Goal: Information Seeking & Learning: Learn about a topic

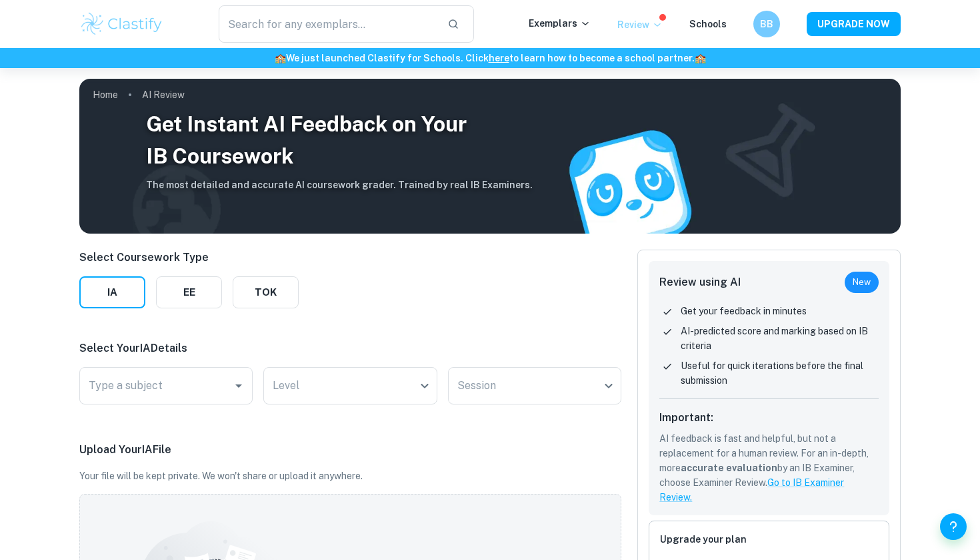
click at [646, 22] on p "Review" at bounding box center [640, 24] width 45 height 15
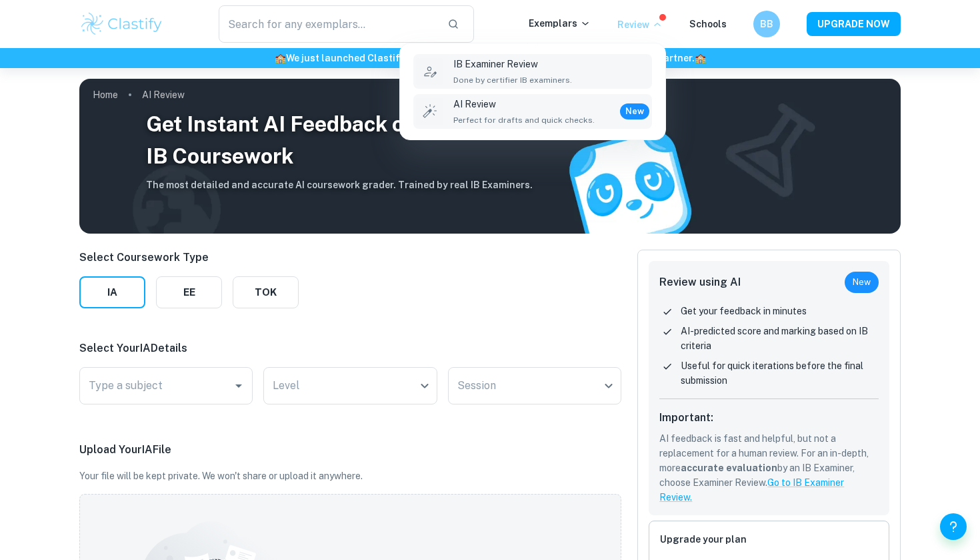
click at [521, 84] on span "Done by certifier IB examiners." at bounding box center [513, 80] width 119 height 12
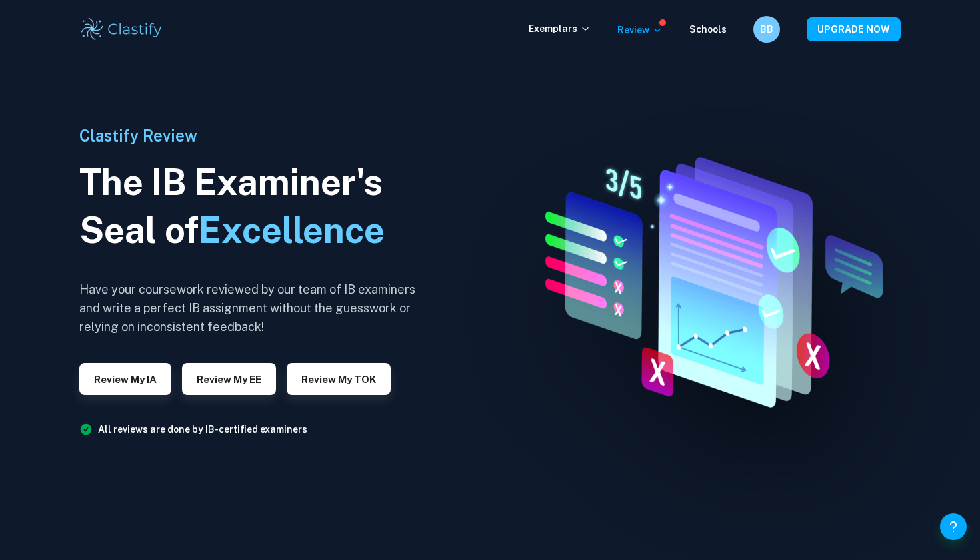
scroll to position [15, 0]
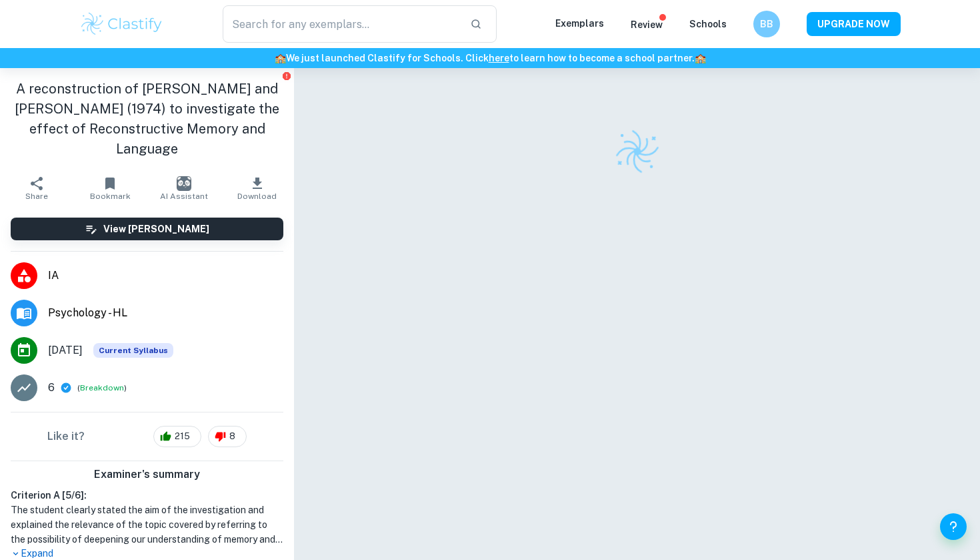
checkbox input "true"
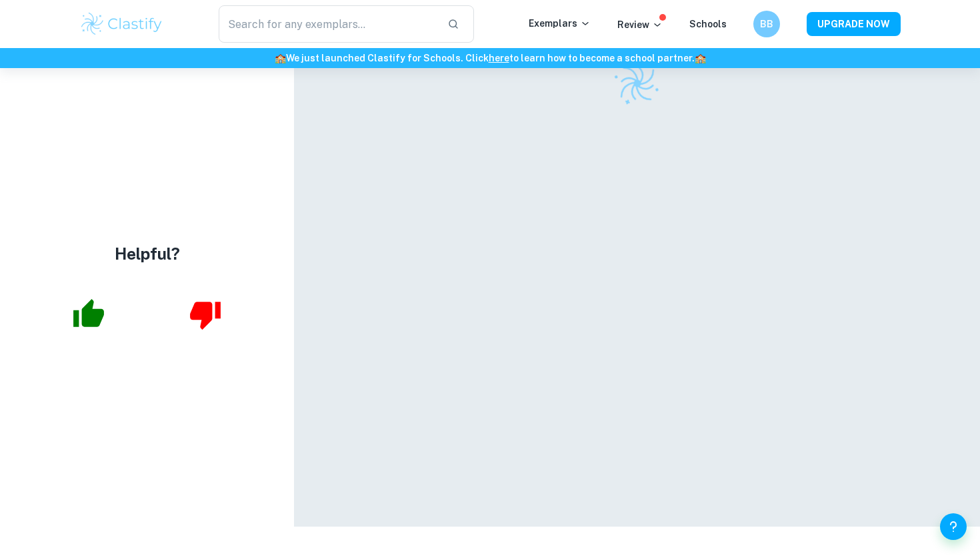
scroll to position [68, 0]
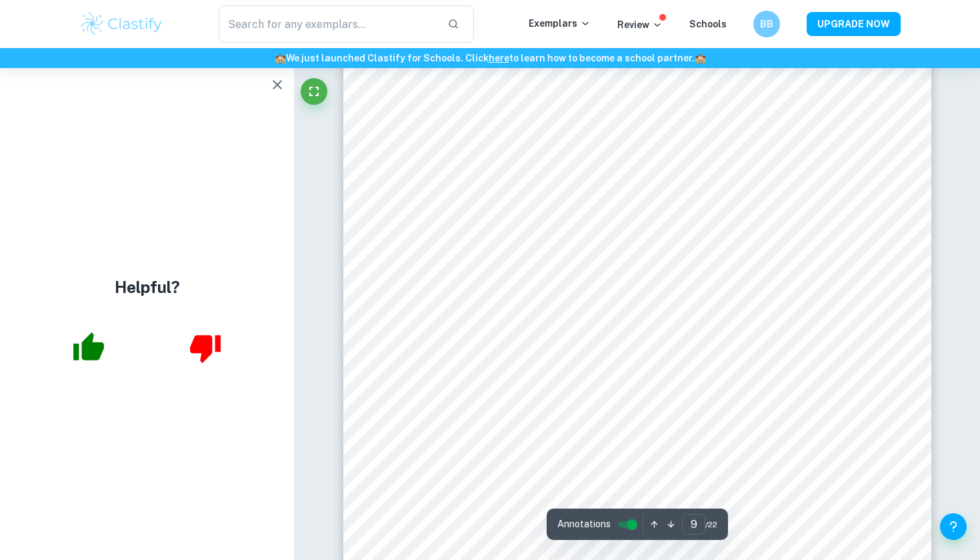
scroll to position [6604, 0]
type input "10"
